Goal: Complete application form

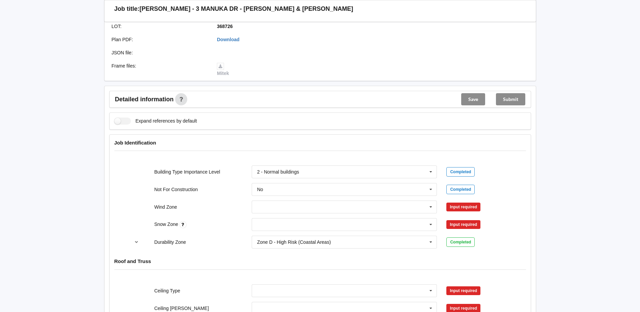
scroll to position [202, 0]
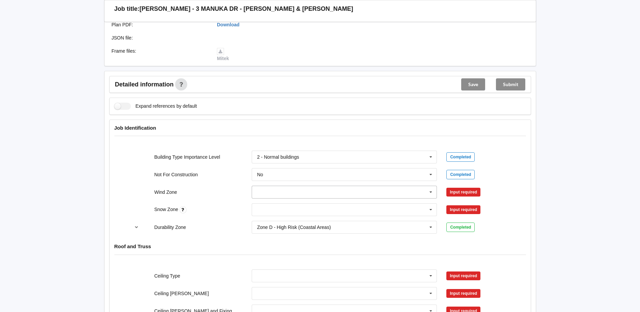
click at [430, 192] on icon at bounding box center [431, 192] width 10 height 12
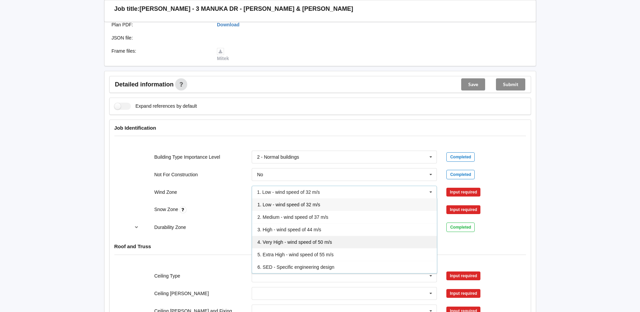
click at [305, 237] on div "4. Very High - wind speed of 50 m/s" at bounding box center [344, 241] width 185 height 12
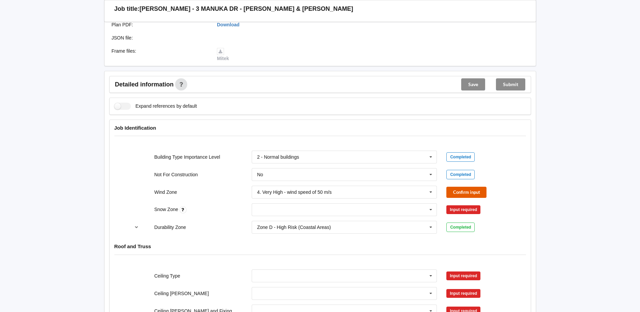
click at [472, 192] on button "Confirm input" at bounding box center [466, 192] width 40 height 11
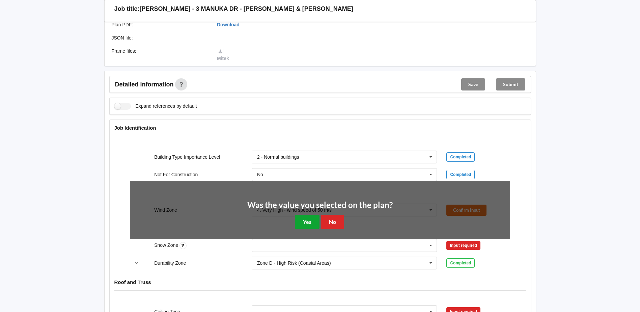
click at [304, 221] on button "Yes" at bounding box center [307, 222] width 25 height 14
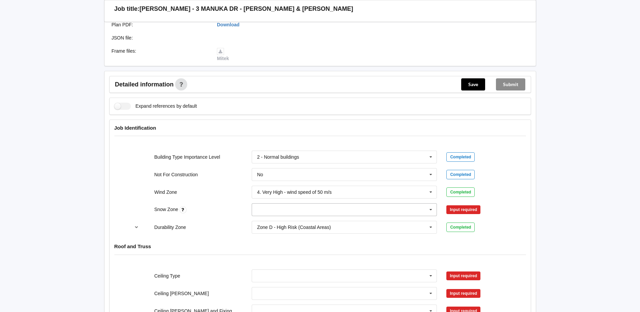
click at [430, 214] on icon at bounding box center [431, 209] width 10 height 12
click at [266, 221] on div "N0" at bounding box center [344, 222] width 185 height 12
click at [451, 206] on button "Confirm input" at bounding box center [466, 209] width 40 height 11
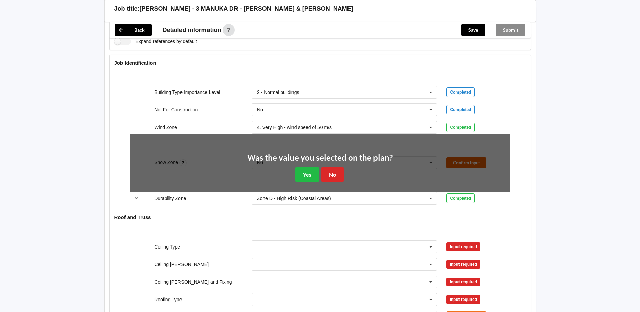
scroll to position [270, 0]
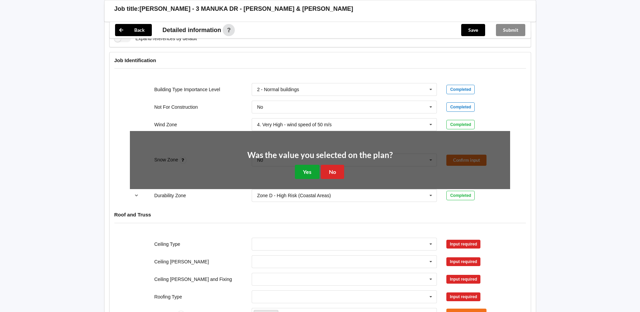
click at [310, 171] on button "Yes" at bounding box center [307, 172] width 25 height 14
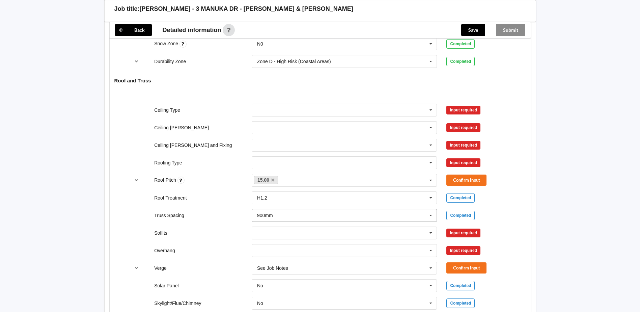
scroll to position [371, 0]
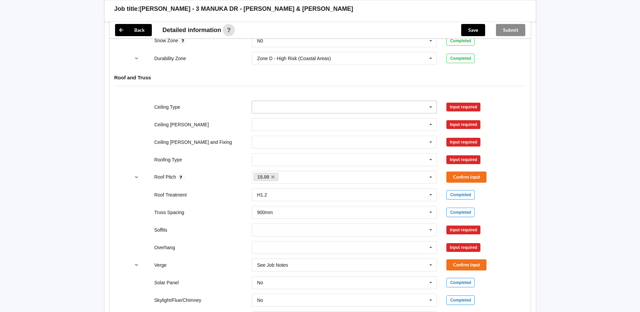
click at [281, 107] on input "text" at bounding box center [344, 107] width 185 height 12
click at [272, 143] on span "12mm Ply" at bounding box center [267, 144] width 21 height 5
click at [284, 127] on input "text" at bounding box center [344, 124] width 185 height 12
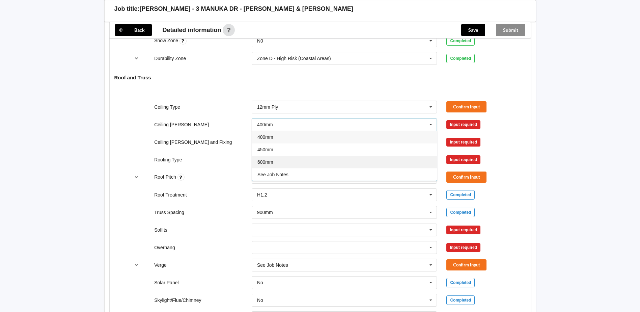
click at [270, 160] on span "600mm" at bounding box center [265, 161] width 16 height 5
click at [285, 143] on input "text" at bounding box center [344, 142] width 185 height 12
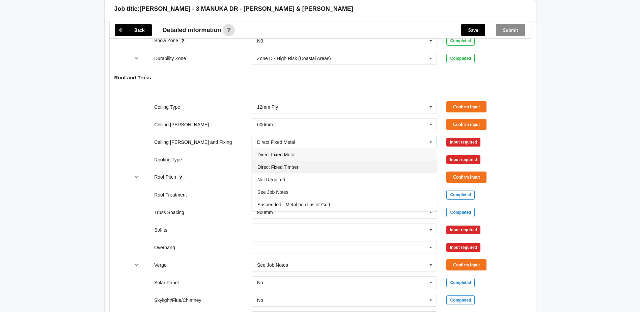
click at [284, 165] on span "Direct Fixed Timber" at bounding box center [277, 166] width 41 height 5
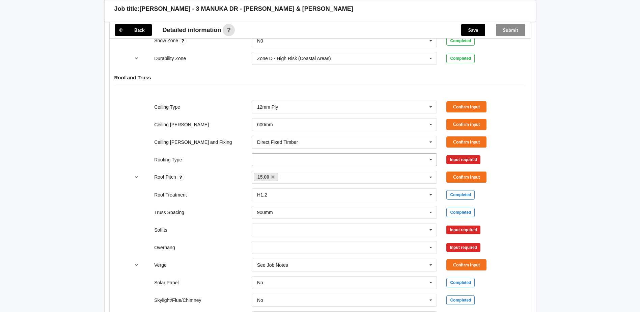
click at [281, 163] on input "text" at bounding box center [344, 160] width 185 height 12
click at [279, 170] on span "1. [GEOGRAPHIC_DATA]" at bounding box center [284, 171] width 54 height 5
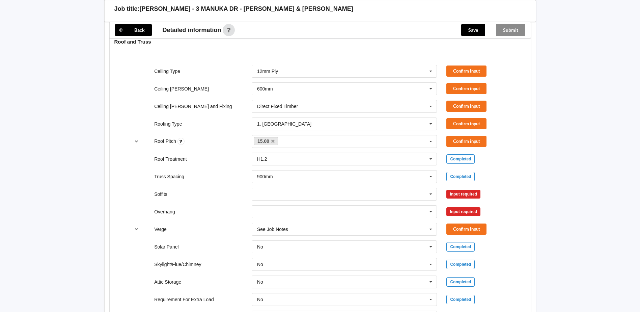
scroll to position [439, 0]
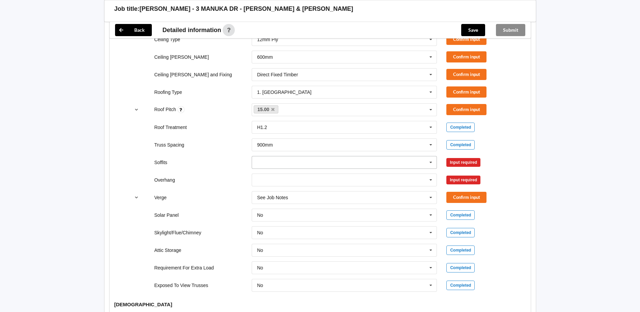
click at [308, 159] on input "text" at bounding box center [344, 162] width 185 height 12
click at [282, 173] on div "Boxed" at bounding box center [344, 174] width 185 height 12
click at [276, 183] on input "text" at bounding box center [344, 180] width 185 height 12
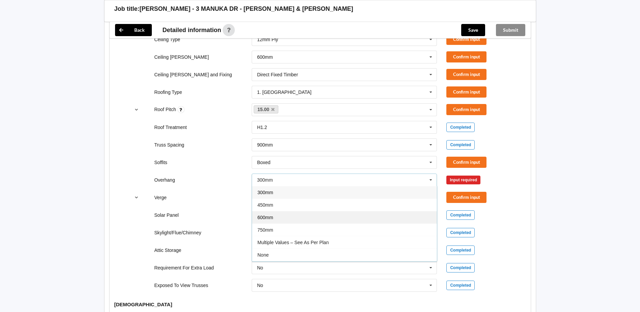
click at [273, 216] on span "600mm" at bounding box center [265, 217] width 16 height 5
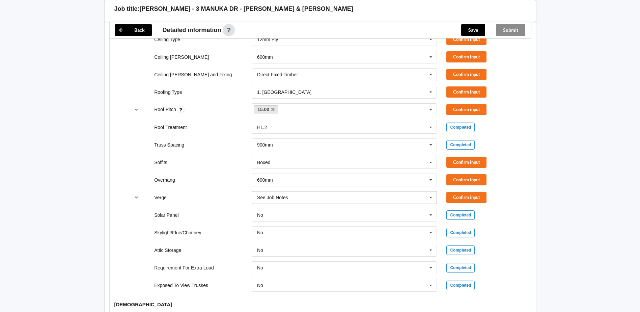
click at [284, 198] on div "See Job Notes" at bounding box center [272, 197] width 31 height 5
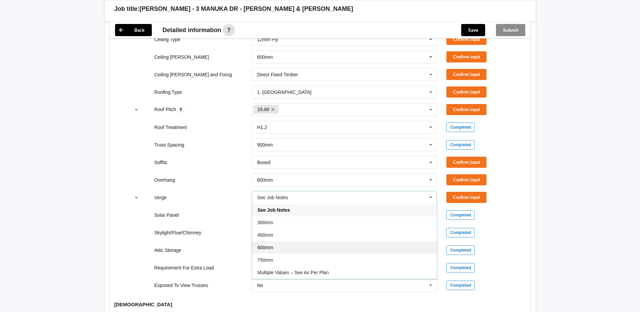
click at [280, 245] on div "600mm" at bounding box center [344, 247] width 185 height 12
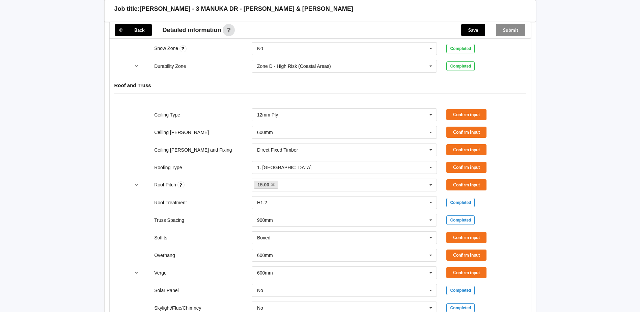
scroll to position [337, 0]
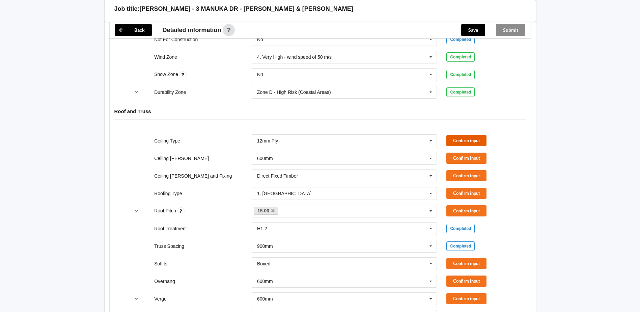
click at [474, 143] on button "Confirm input" at bounding box center [466, 140] width 40 height 11
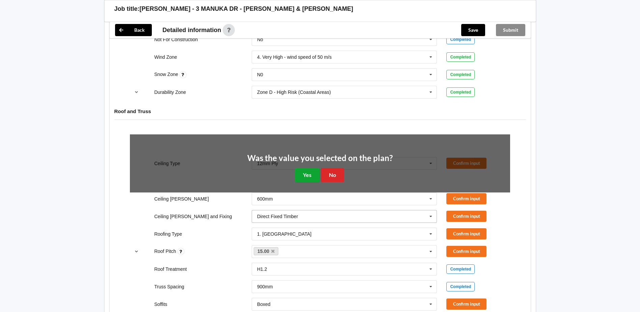
click at [305, 177] on button "Yes" at bounding box center [307, 175] width 25 height 14
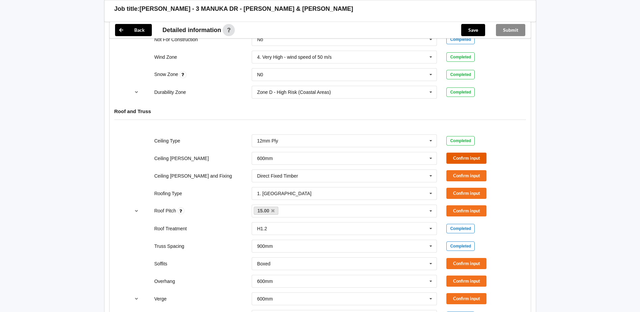
click at [473, 158] on button "Confirm input" at bounding box center [466, 157] width 40 height 11
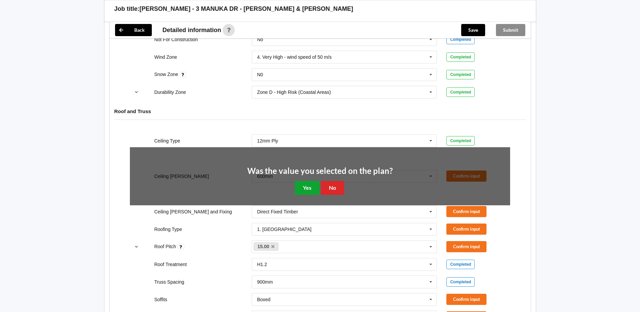
click at [302, 183] on button "Yes" at bounding box center [307, 188] width 25 height 14
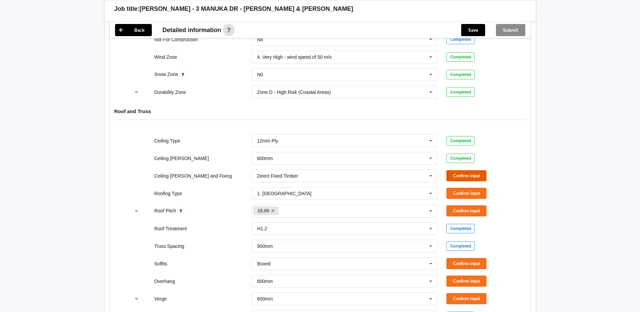
click at [464, 180] on button "Confirm input" at bounding box center [466, 175] width 40 height 11
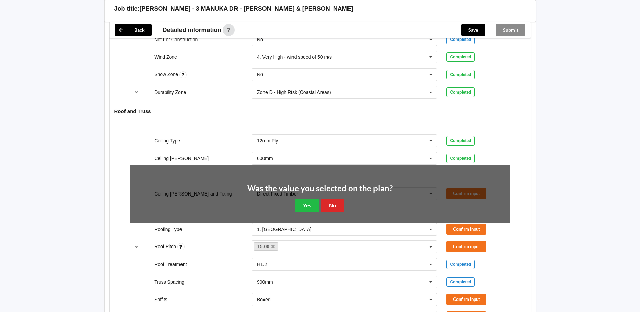
click at [318, 196] on div "Was the value you selected on the plan? Yes No" at bounding box center [319, 198] width 145 height 28
click at [308, 201] on button "Yes" at bounding box center [307, 205] width 25 height 14
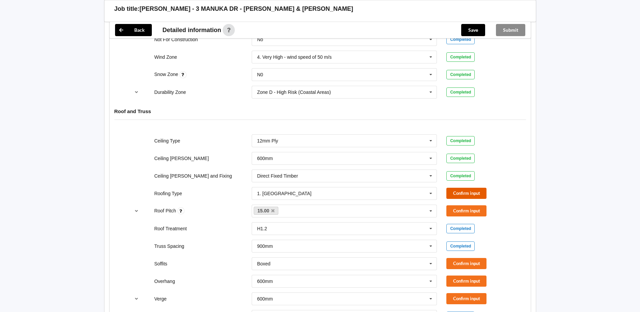
click at [482, 195] on button "Confirm input" at bounding box center [466, 193] width 40 height 11
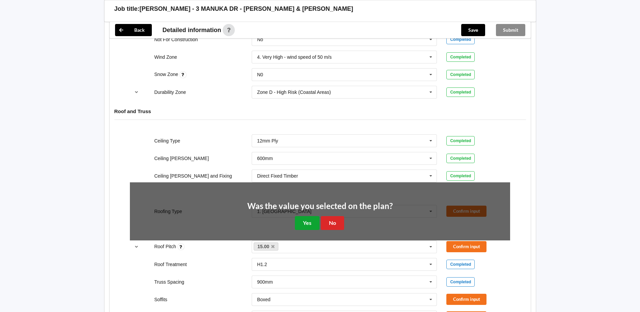
click at [299, 219] on button "Yes" at bounding box center [307, 223] width 25 height 14
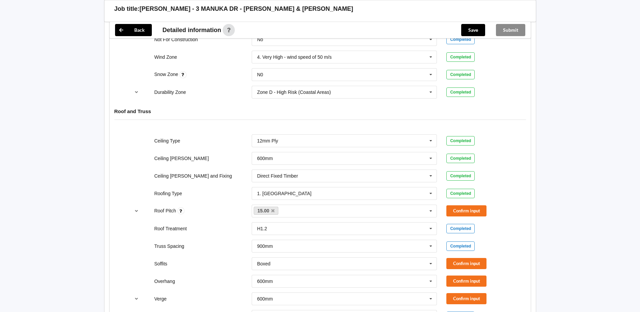
click at [493, 214] on div "Confirm input" at bounding box center [478, 210] width 64 height 11
click at [481, 216] on button "Confirm input" at bounding box center [466, 210] width 40 height 11
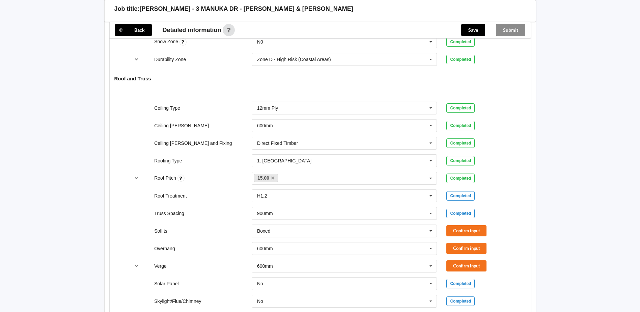
scroll to position [472, 0]
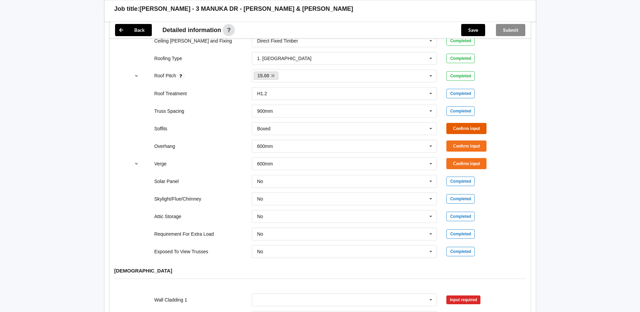
click at [469, 129] on button "Confirm input" at bounding box center [466, 128] width 40 height 11
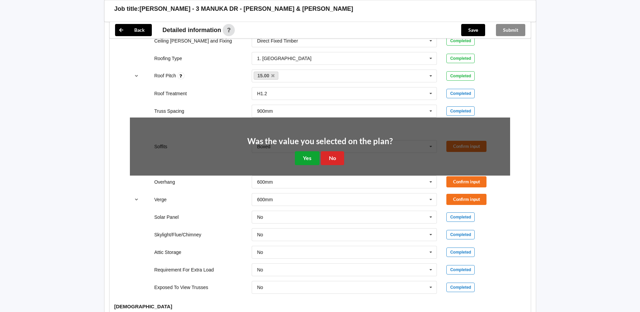
click at [303, 158] on button "Yes" at bounding box center [307, 158] width 25 height 14
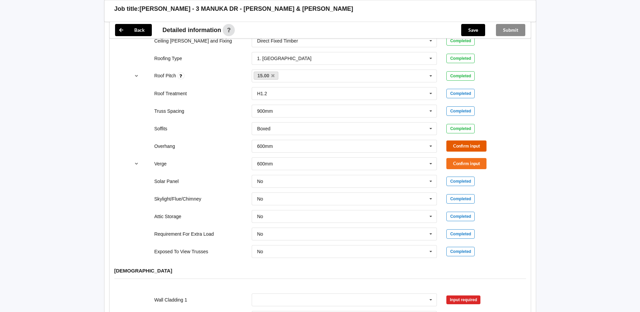
click at [473, 144] on button "Confirm input" at bounding box center [466, 145] width 40 height 11
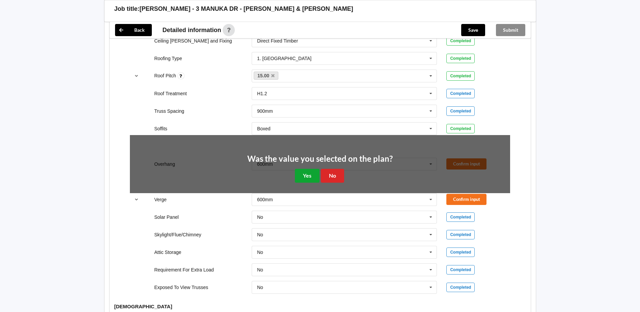
click at [313, 182] on button "Yes" at bounding box center [307, 176] width 25 height 14
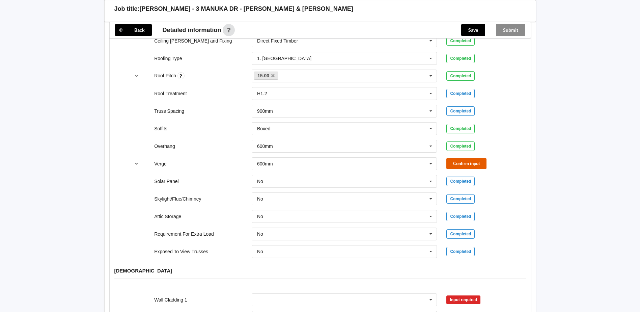
click at [469, 163] on button "Confirm input" at bounding box center [466, 163] width 40 height 11
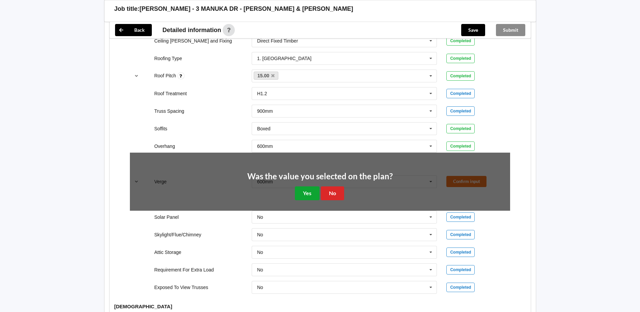
click at [300, 193] on button "Yes" at bounding box center [307, 193] width 25 height 14
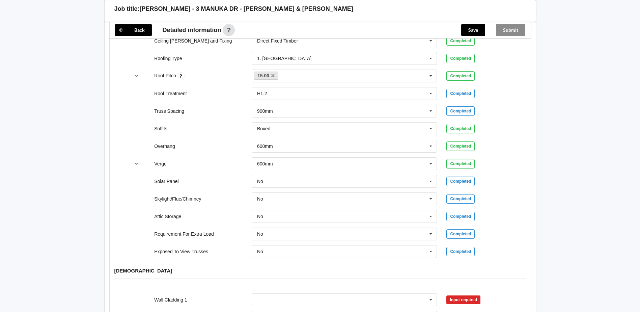
scroll to position [641, 0]
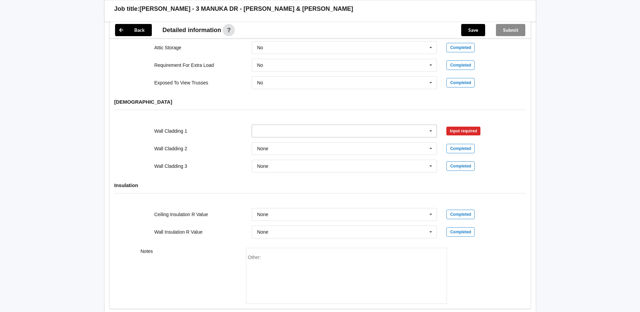
click at [428, 131] on icon at bounding box center [431, 131] width 10 height 12
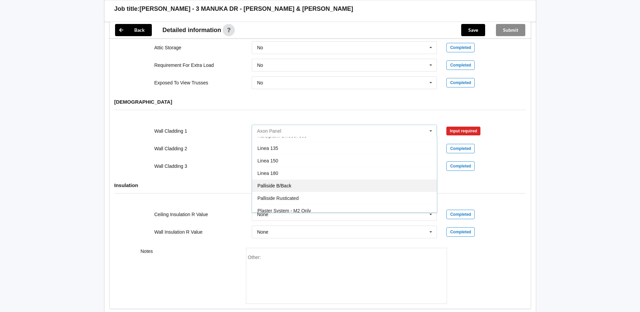
scroll to position [399, 0]
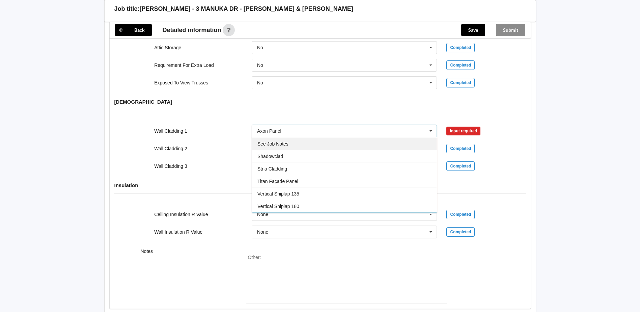
click at [302, 141] on div "See Job Notes" at bounding box center [344, 143] width 185 height 12
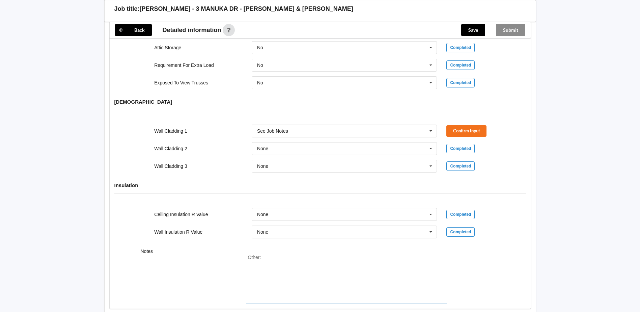
click at [272, 254] on div "Other:" at bounding box center [346, 276] width 201 height 56
drag, startPoint x: 272, startPoint y: 254, endPoint x: 299, endPoint y: 266, distance: 29.9
click at [303, 270] on div "Other:" at bounding box center [346, 277] width 197 height 47
click at [290, 256] on div "Other:" at bounding box center [346, 277] width 197 height 47
click at [257, 253] on div "Other:" at bounding box center [346, 276] width 201 height 56
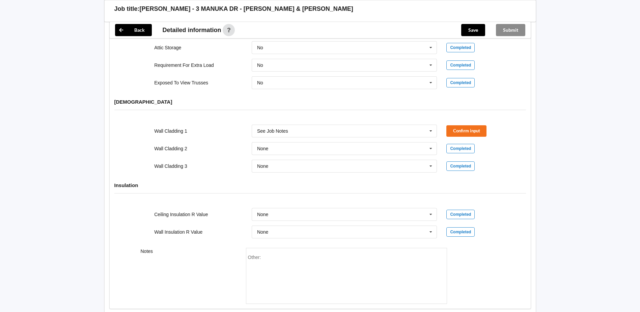
click at [260, 257] on span "Other:" at bounding box center [254, 256] width 13 height 5
click at [258, 261] on div "Other:" at bounding box center [346, 277] width 197 height 47
drag, startPoint x: 258, startPoint y: 261, endPoint x: 253, endPoint y: 257, distance: 6.2
click at [253, 257] on span "Other:" at bounding box center [254, 256] width 13 height 5
click at [264, 257] on div "Other:" at bounding box center [346, 277] width 197 height 47
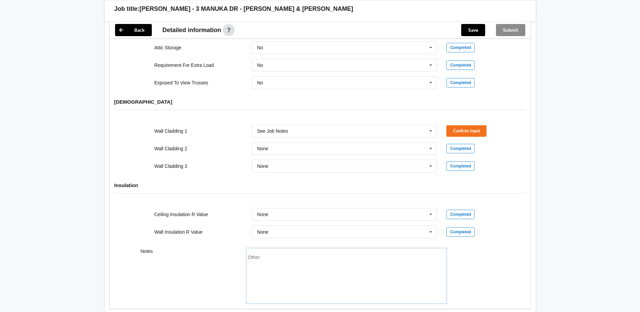
paste div "Other"
click at [466, 131] on button "Confirm input" at bounding box center [466, 130] width 40 height 11
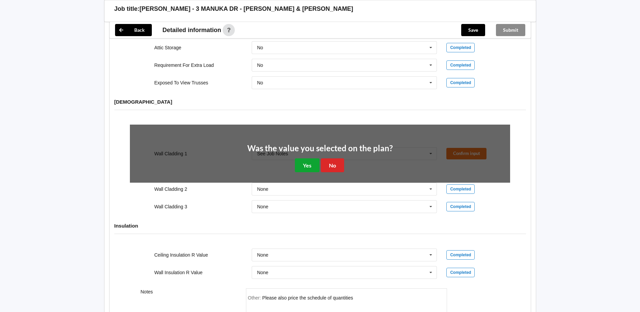
click at [304, 165] on button "Yes" at bounding box center [307, 165] width 25 height 14
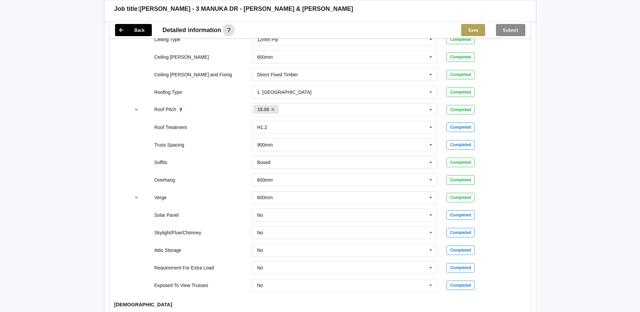
click at [476, 27] on button "Save" at bounding box center [473, 30] width 24 height 12
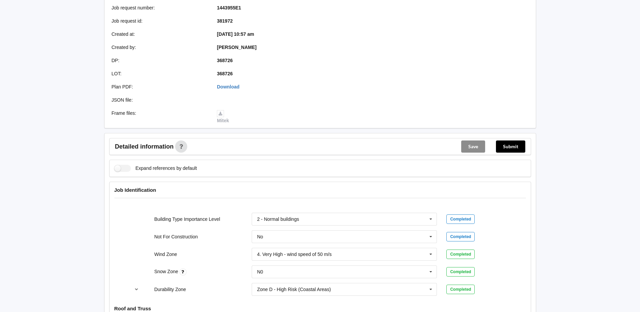
scroll to position [135, 0]
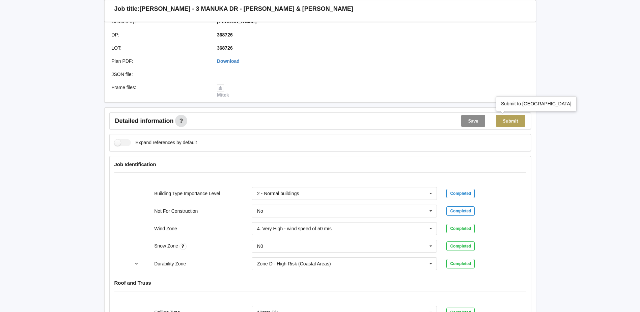
click at [512, 115] on button "Submit" at bounding box center [510, 121] width 29 height 12
